Goal: Information Seeking & Learning: Understand process/instructions

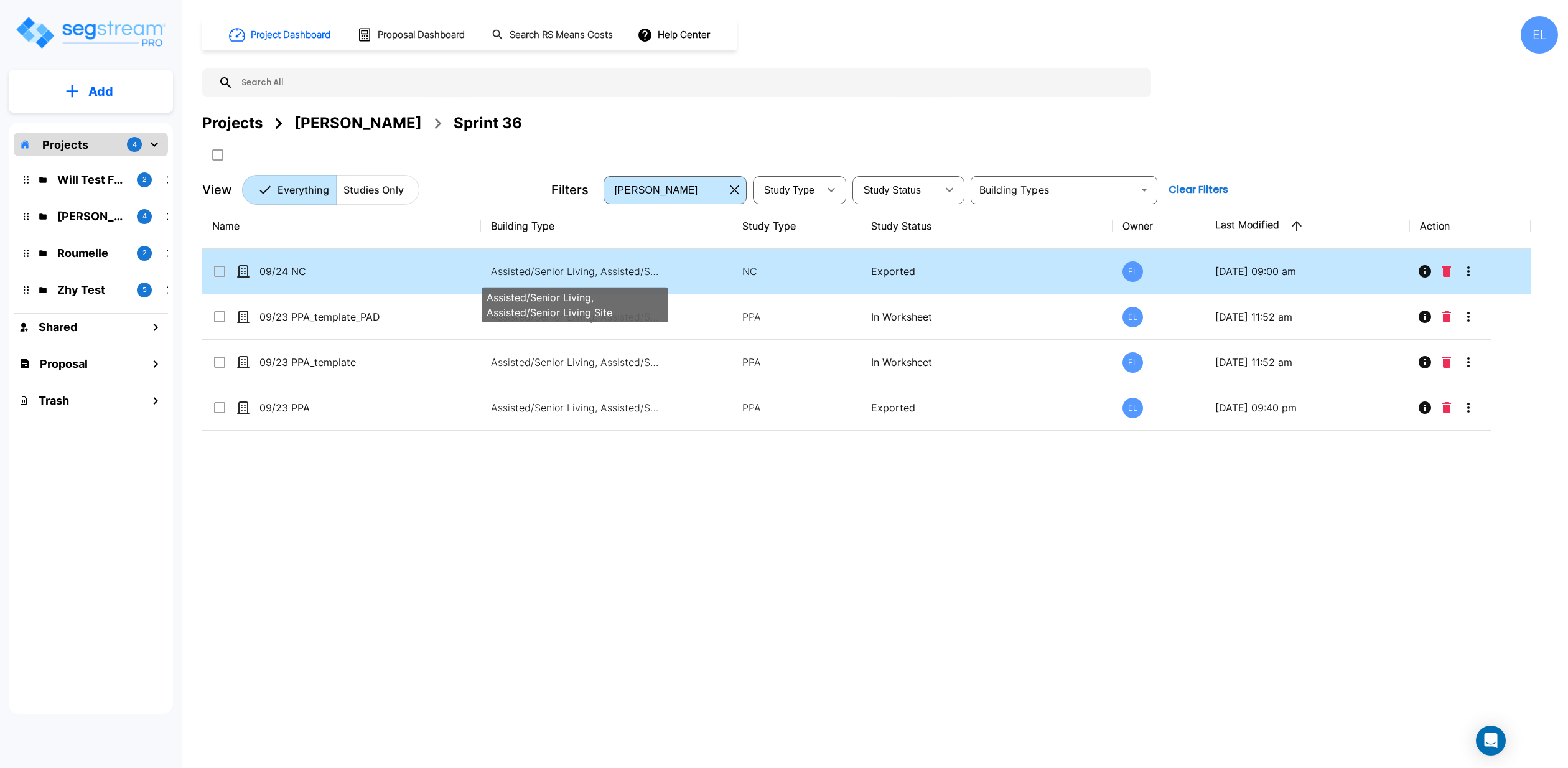
click at [554, 271] on p "Assisted/Senior Living, Assisted/Senior Living Site" at bounding box center [574, 271] width 168 height 15
checkbox input "true"
click at [554, 271] on p "Assisted/Senior Living, Assisted/Senior Living Site" at bounding box center [574, 271] width 168 height 15
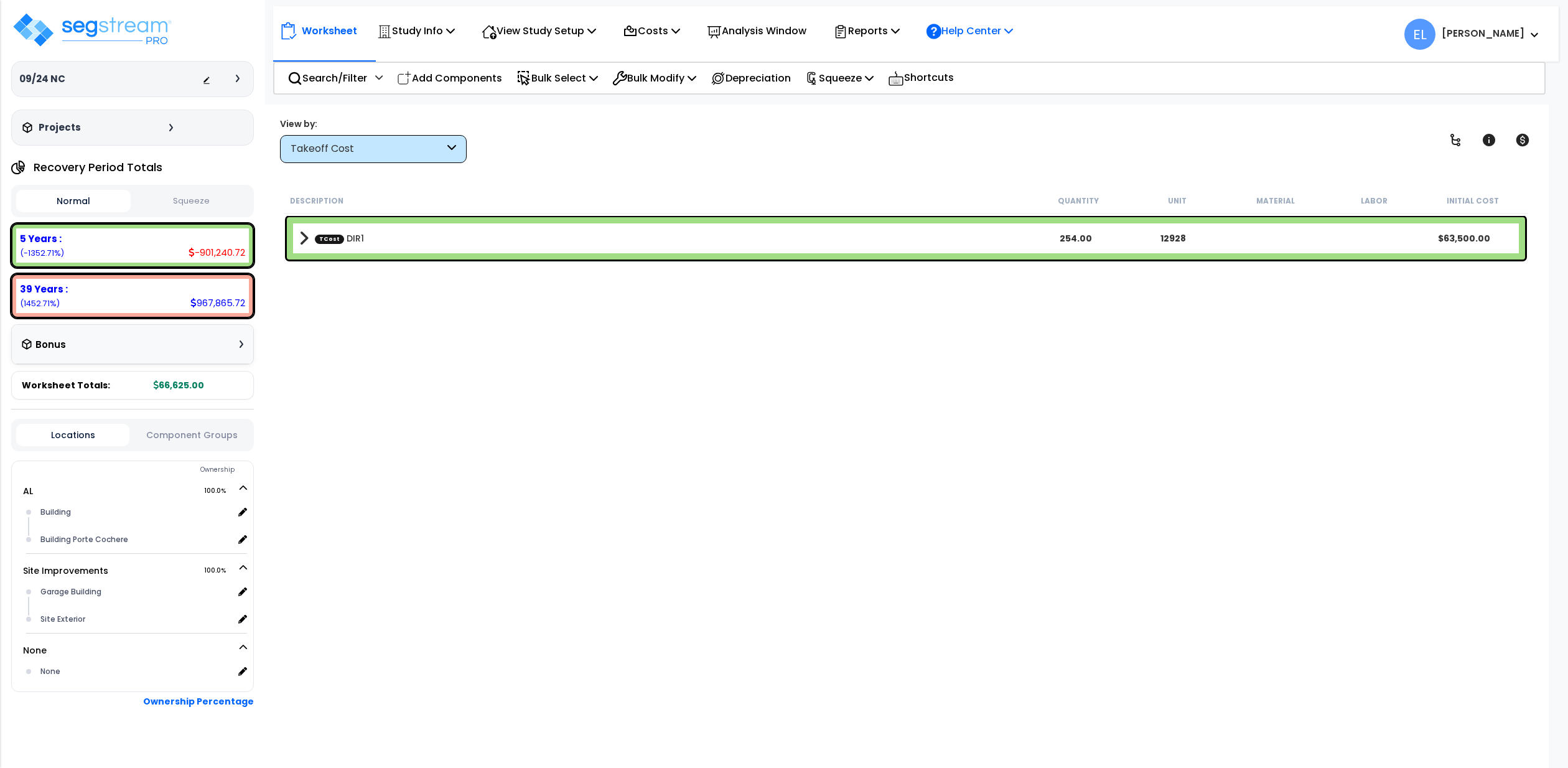
click at [1004, 38] on p "Help Center" at bounding box center [970, 31] width 86 height 17
click at [995, 116] on link "Tours" at bounding box center [982, 117] width 123 height 27
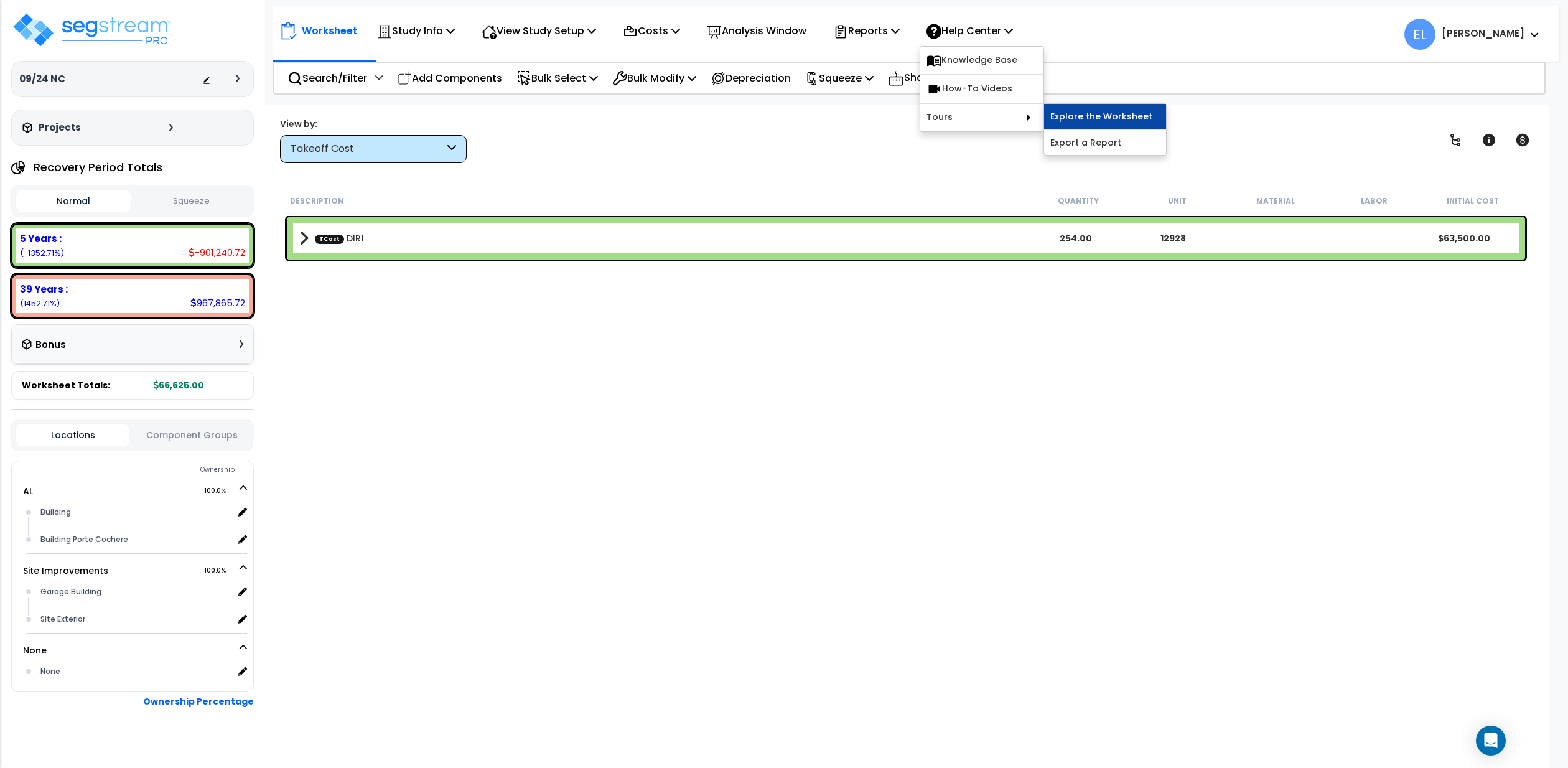
click at [1120, 113] on link "Explore the Worksheet" at bounding box center [1105, 116] width 122 height 25
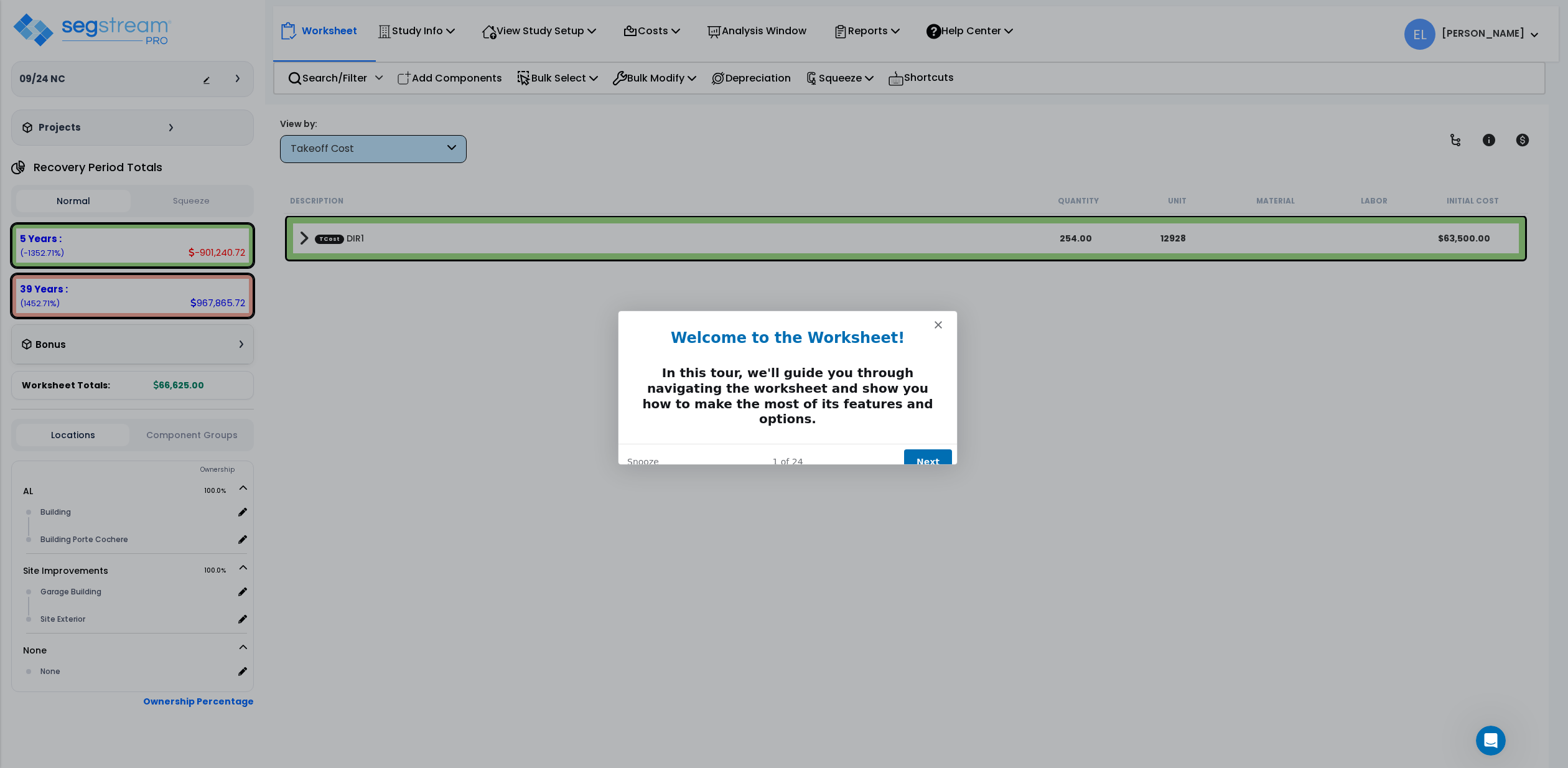
click at [935, 449] on button "Next" at bounding box center [927, 462] width 48 height 26
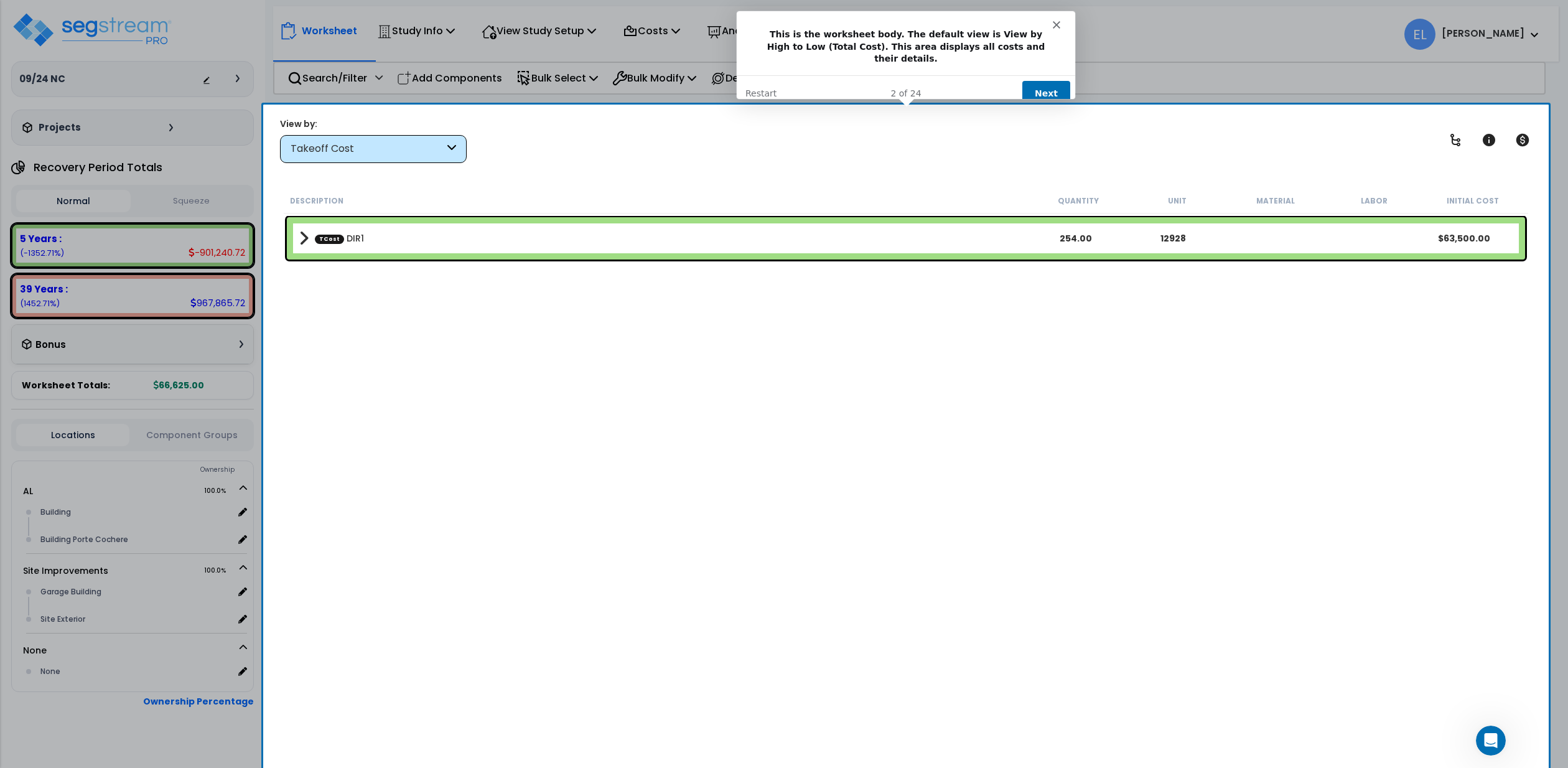
click at [1046, 82] on button "Next" at bounding box center [1046, 93] width 48 height 26
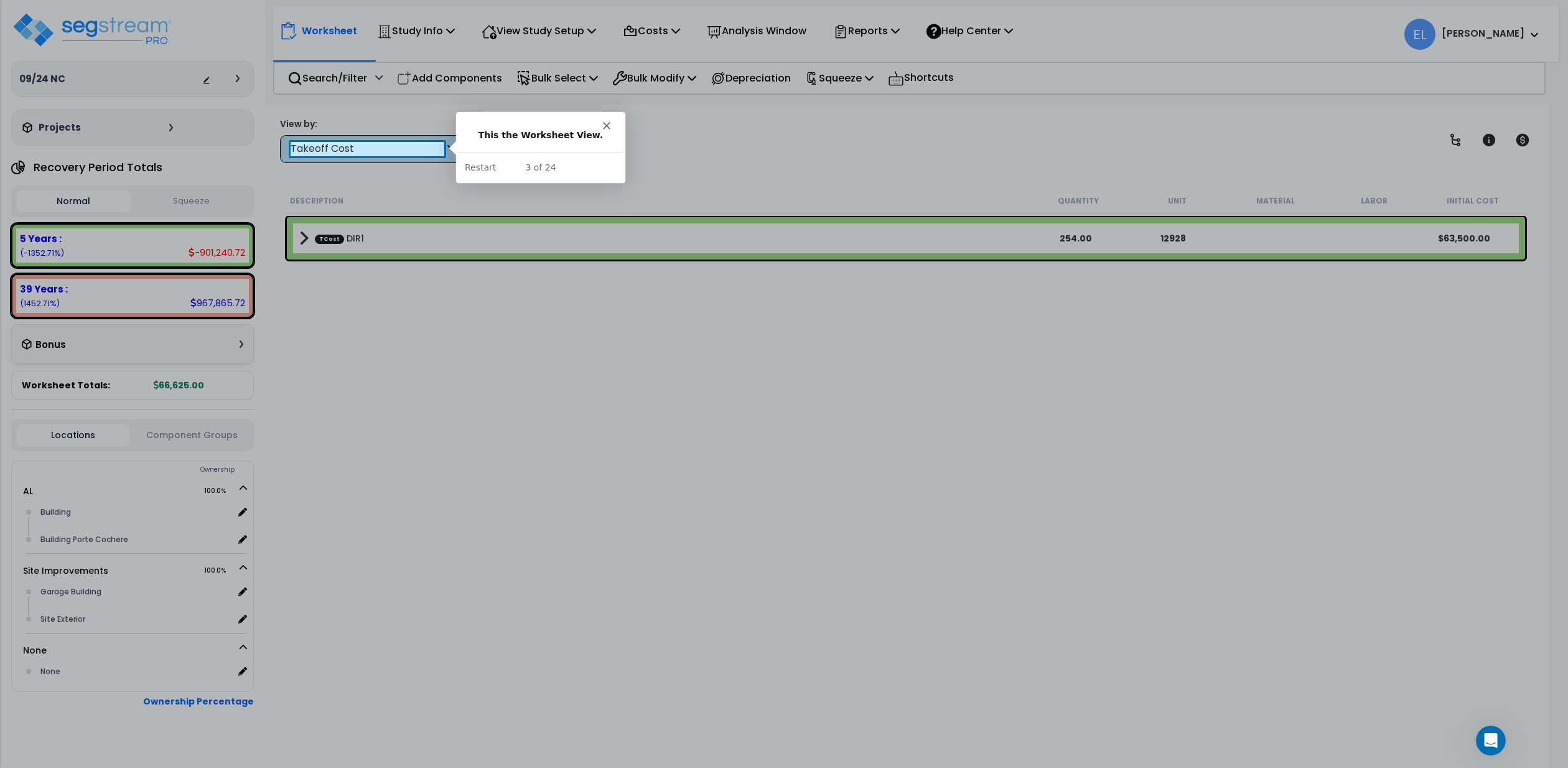
click at [427, 152] on div "Takeoff Cost" at bounding box center [367, 149] width 153 height 15
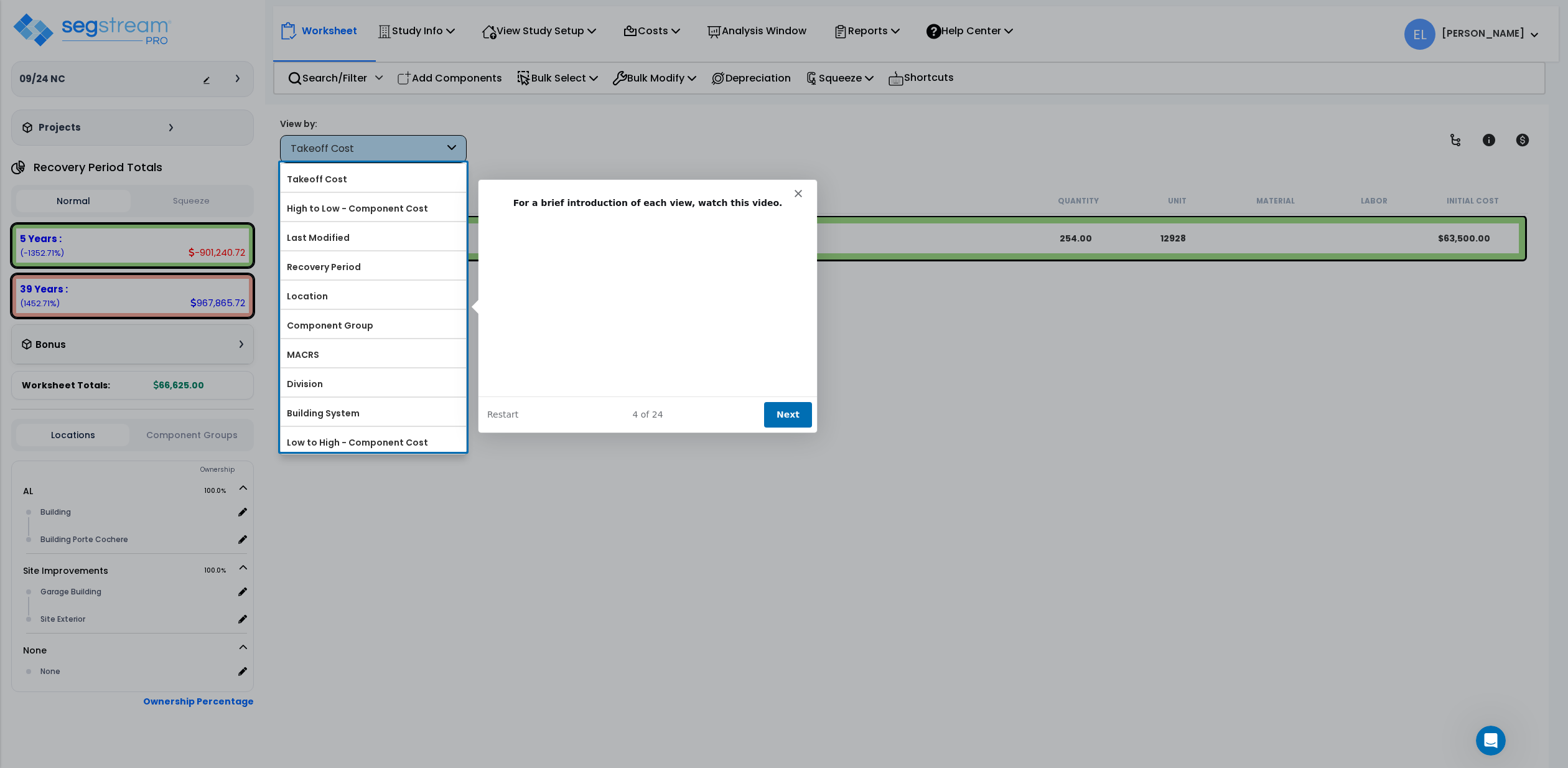
click at [784, 416] on button "Next" at bounding box center [786, 414] width 48 height 26
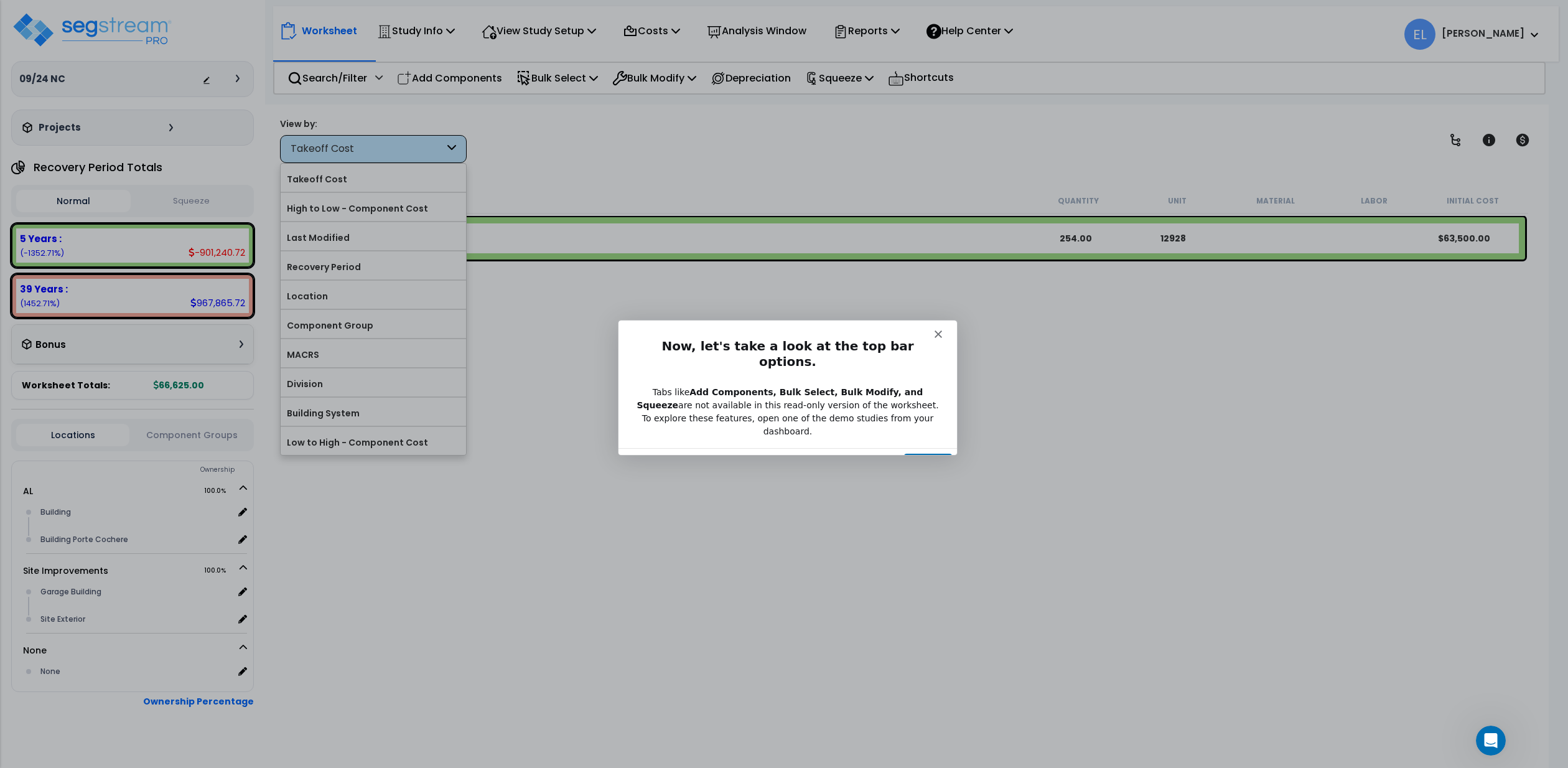
click at [934, 453] on button "Next" at bounding box center [927, 465] width 48 height 26
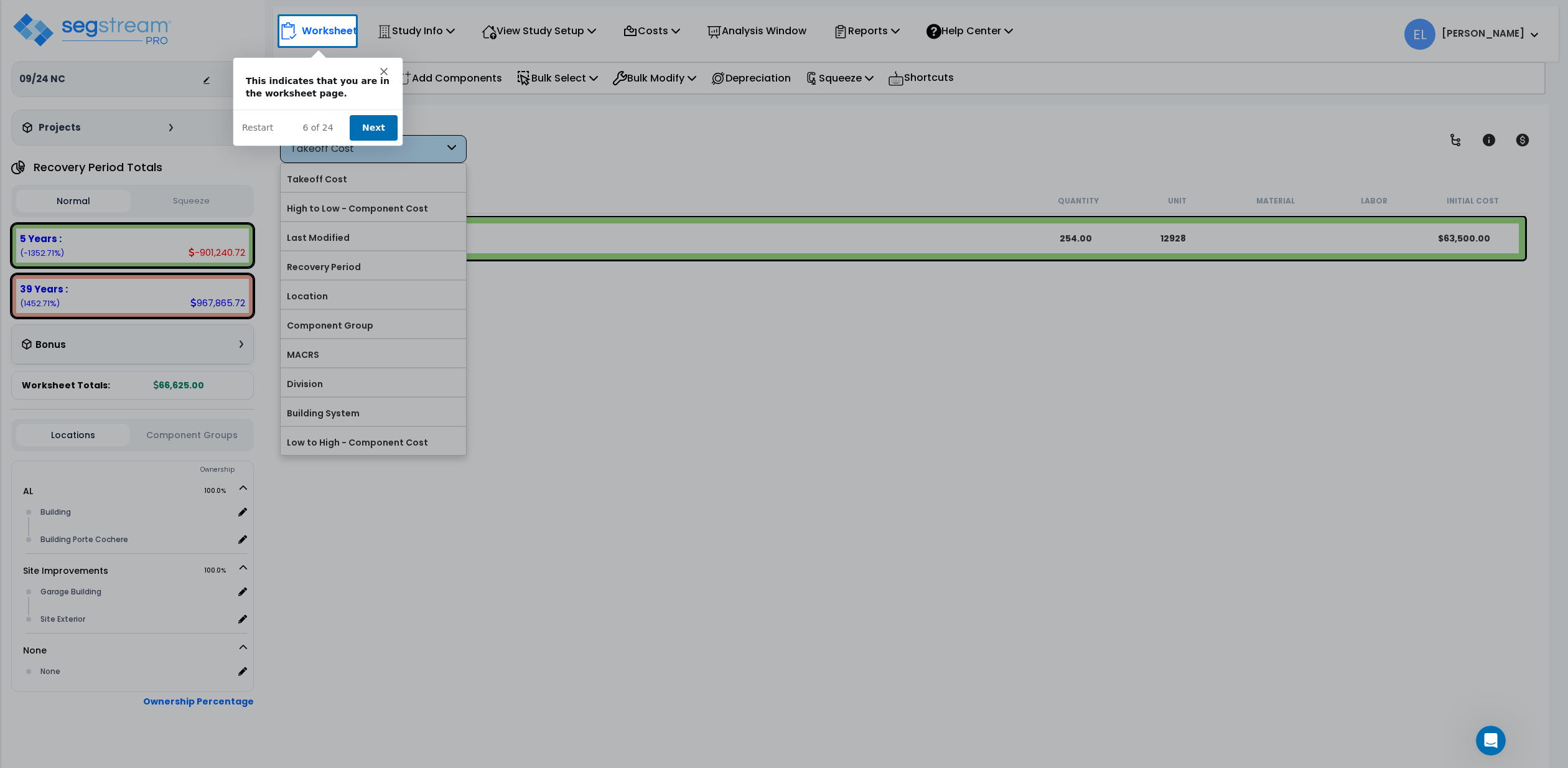
click at [365, 135] on button "Next" at bounding box center [372, 126] width 48 height 26
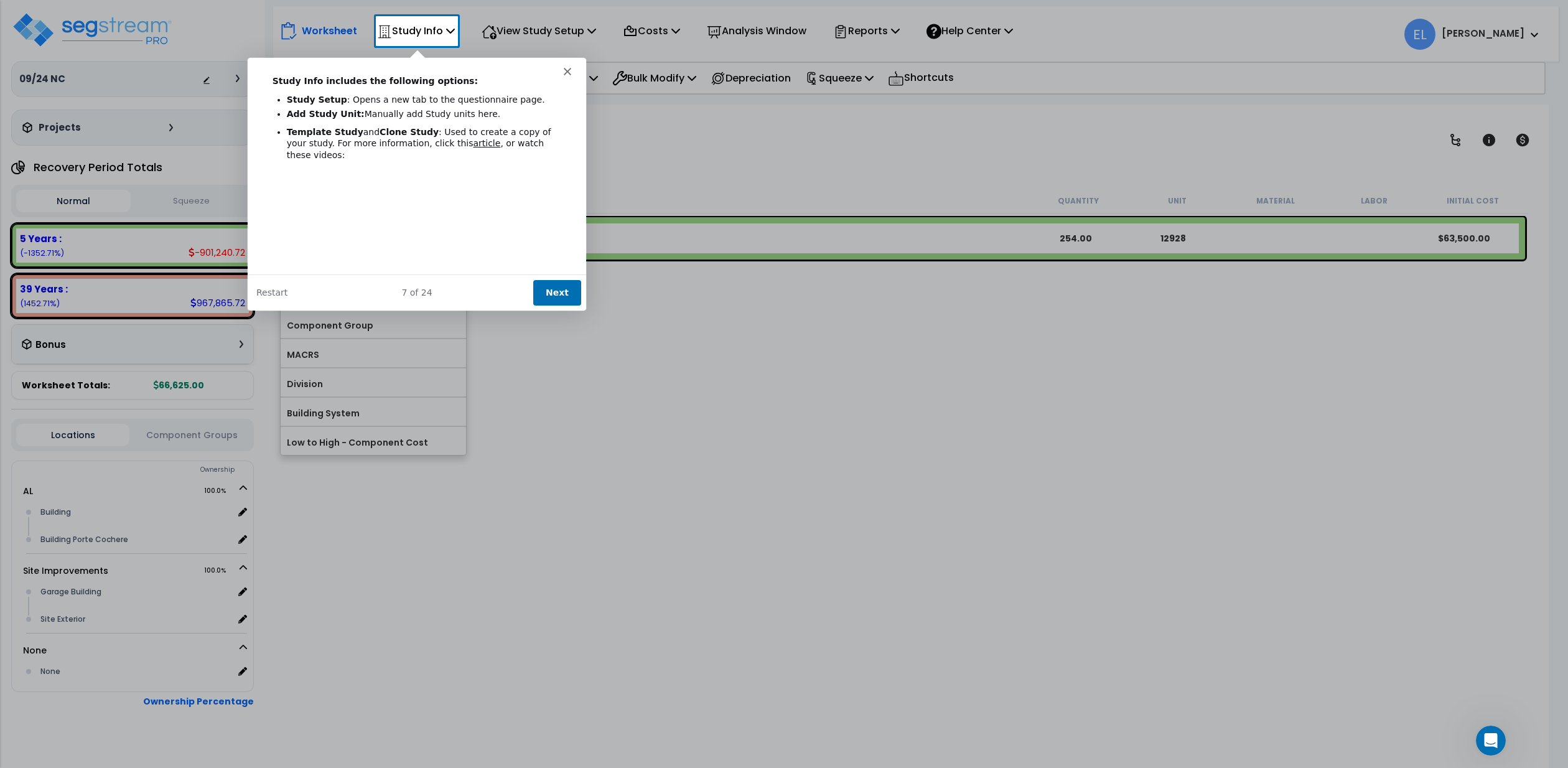
click at [561, 287] on button "Next" at bounding box center [556, 292] width 48 height 26
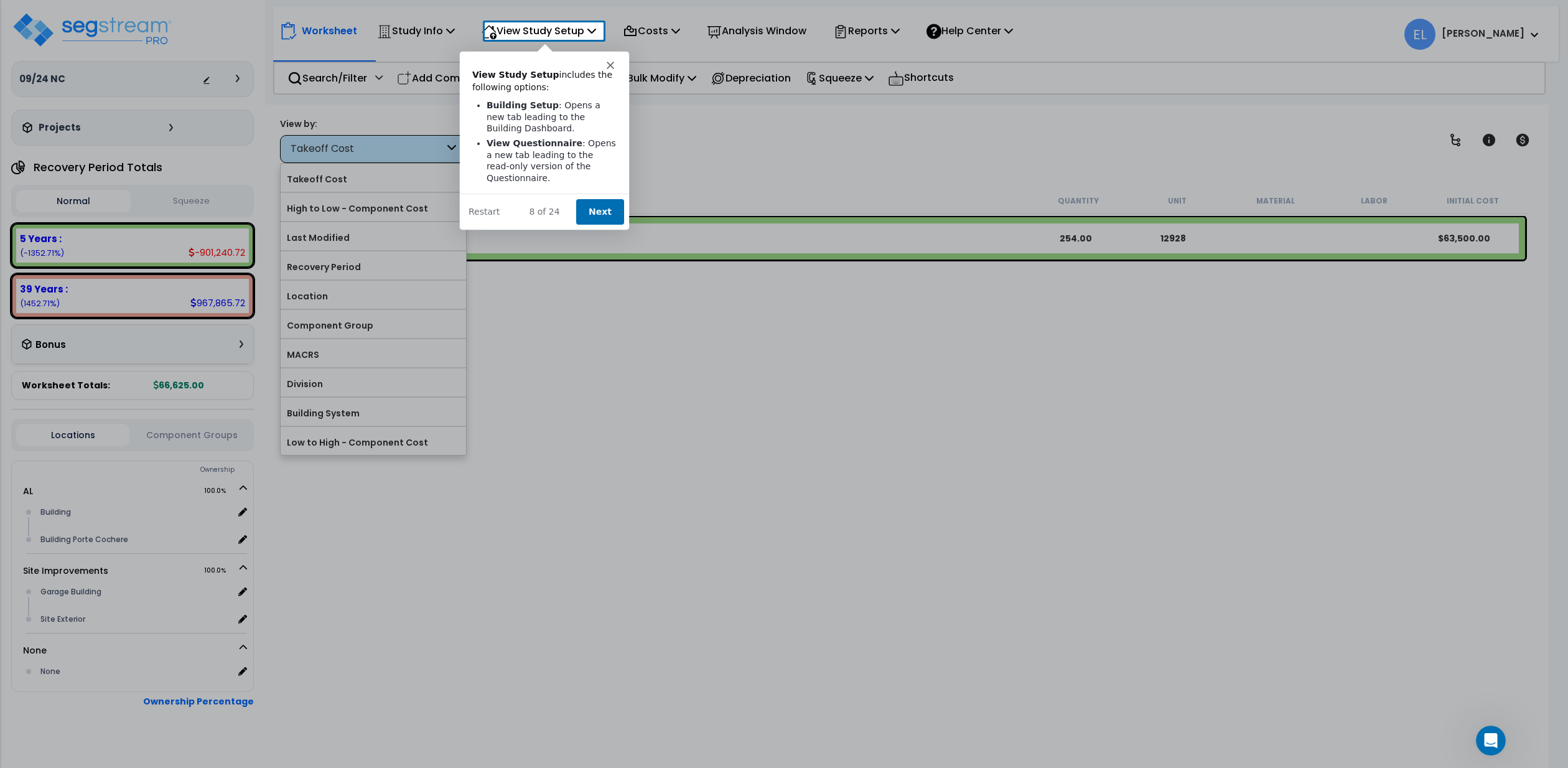
click at [597, 212] on button "Next" at bounding box center [599, 211] width 48 height 26
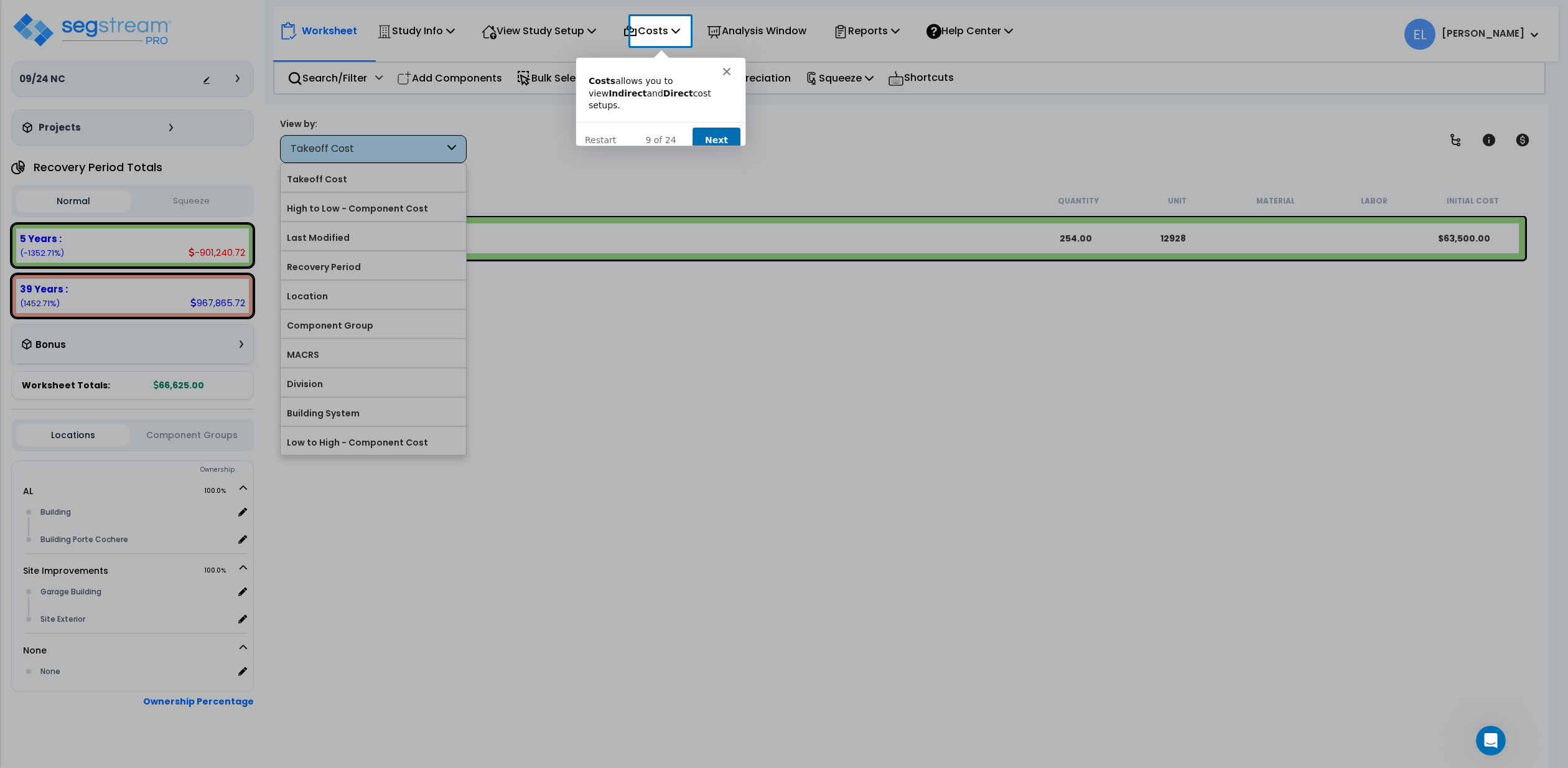
click at [713, 126] on button "Next" at bounding box center [715, 139] width 48 height 26
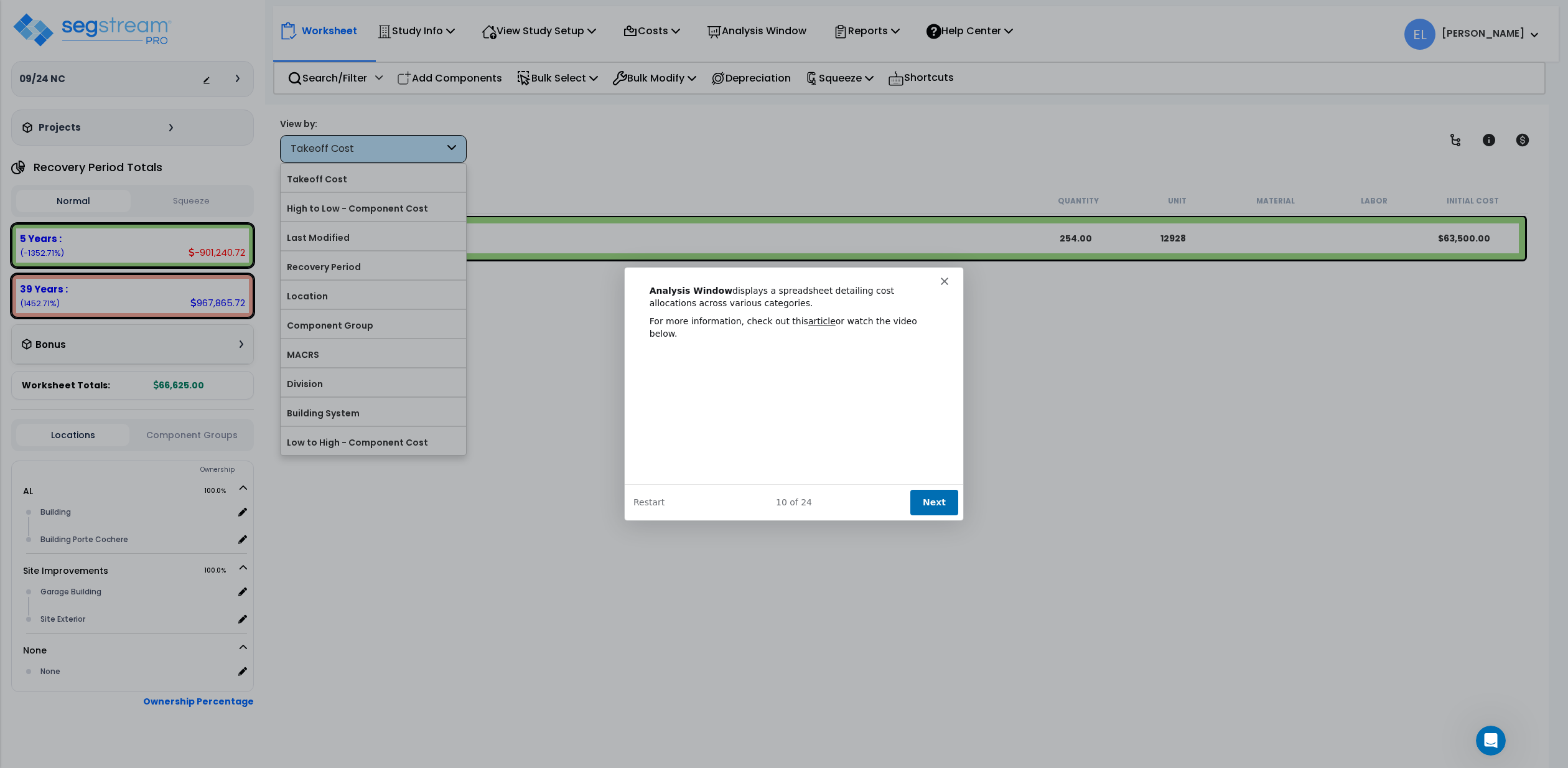
click at [940, 503] on button "Next" at bounding box center [934, 502] width 48 height 26
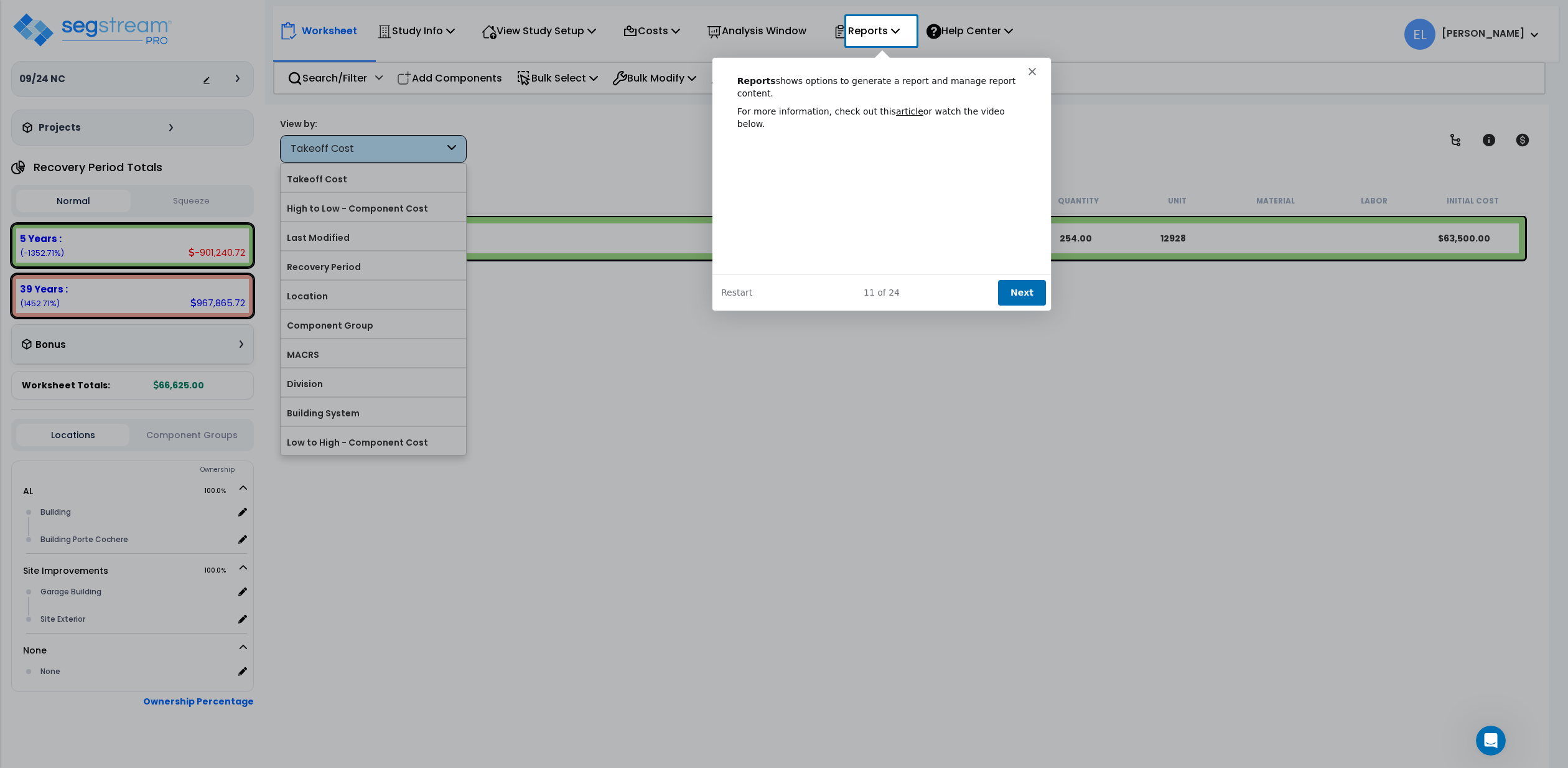
click at [1030, 71] on polygon "Close" at bounding box center [1031, 70] width 8 height 8
